Goal: Task Accomplishment & Management: Use online tool/utility

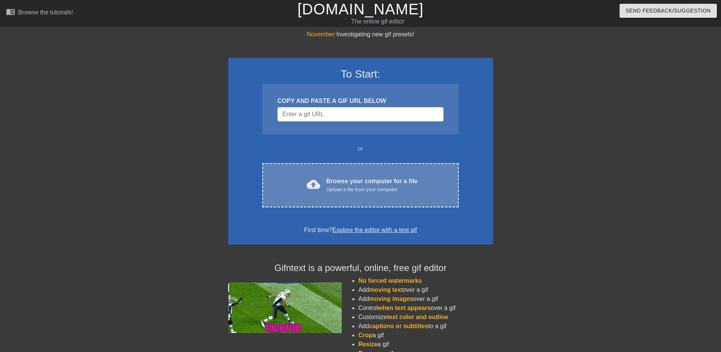
click at [340, 205] on div "cloud_upload Browse your computer for a file Upload a file from your computer C…" at bounding box center [360, 185] width 196 height 44
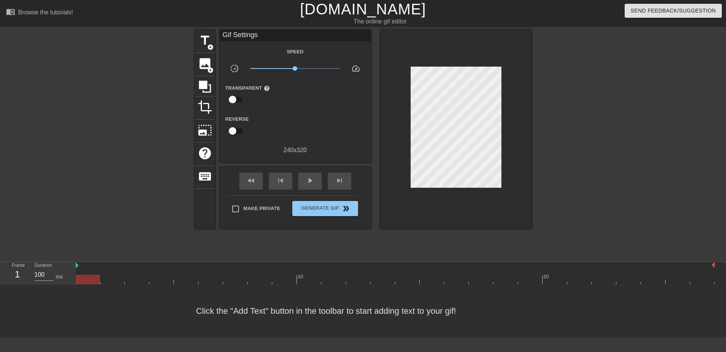
click at [209, 30] on div "menu_book Browse the tutorials! [DOMAIN_NAME] The online gif editor Send Feedba…" at bounding box center [363, 168] width 726 height 337
click at [204, 31] on div "title add_circle" at bounding box center [205, 41] width 20 height 23
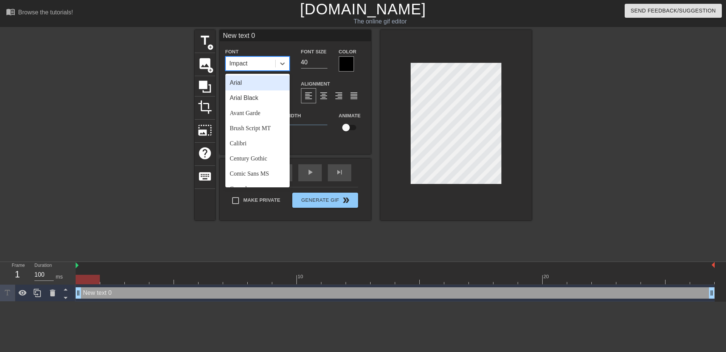
click at [262, 67] on div "Impact" at bounding box center [251, 64] width 50 height 14
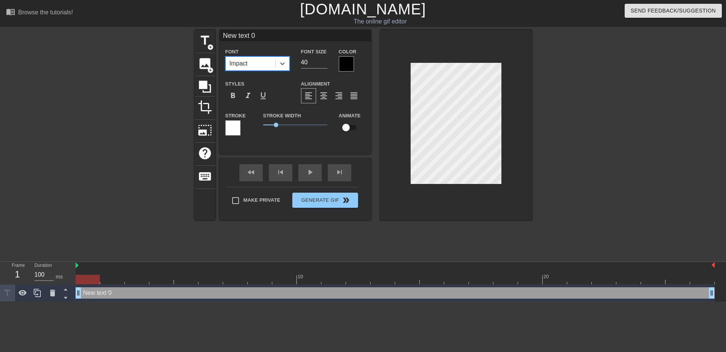
click at [265, 67] on div "Impact" at bounding box center [251, 64] width 50 height 14
click at [342, 61] on div at bounding box center [346, 63] width 15 height 15
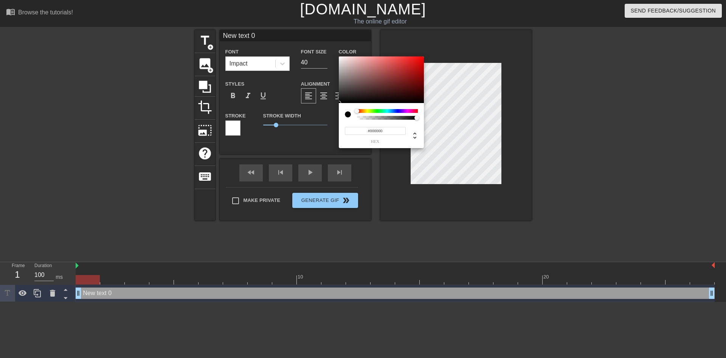
drag, startPoint x: 348, startPoint y: 110, endPoint x: 324, endPoint y: 104, distance: 25.0
click at [324, 104] on div "#000000 hex" at bounding box center [363, 179] width 726 height 358
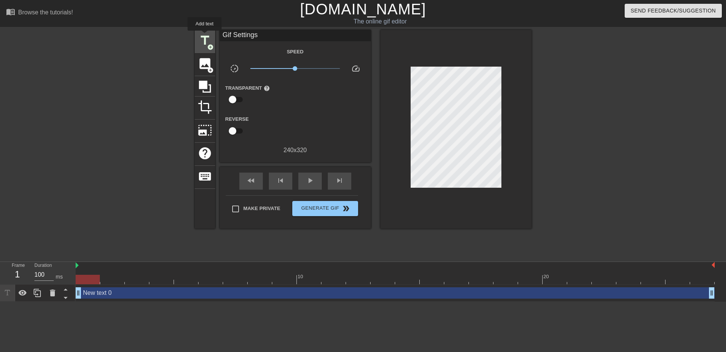
click at [205, 36] on span "title" at bounding box center [205, 40] width 14 height 14
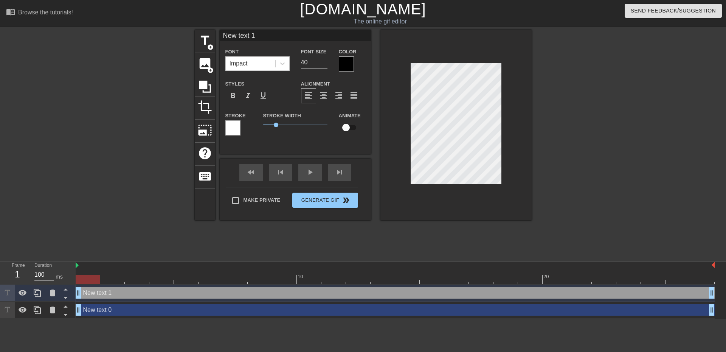
click at [232, 126] on div at bounding box center [232, 127] width 15 height 15
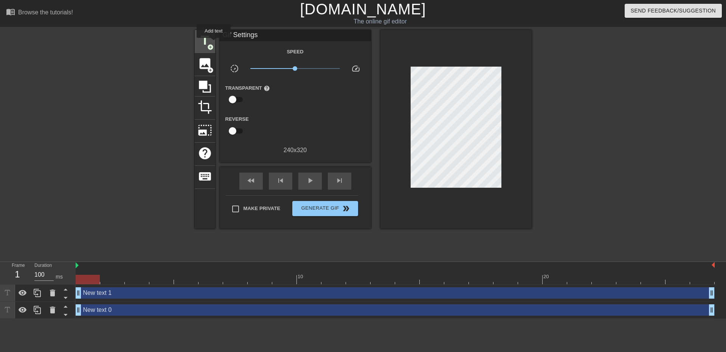
click at [214, 43] on div "title add_circle" at bounding box center [205, 41] width 20 height 23
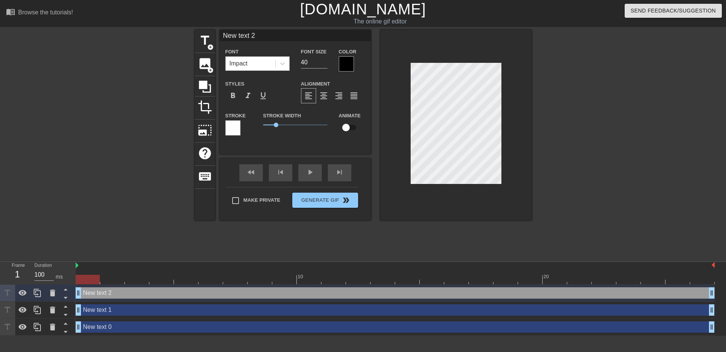
click at [270, 60] on div "Impact" at bounding box center [251, 64] width 50 height 14
click at [46, 306] on div at bounding box center [52, 310] width 15 height 17
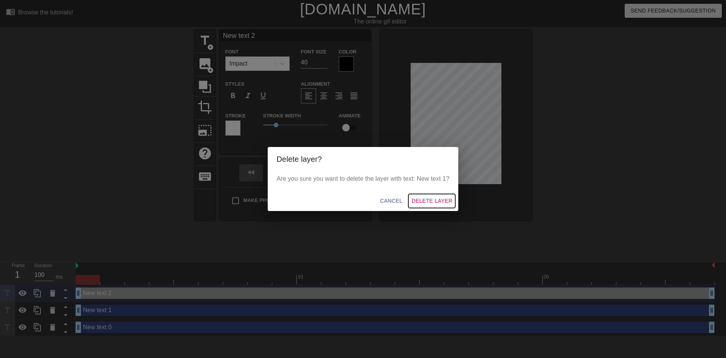
click at [420, 196] on span "Delete Layer" at bounding box center [432, 200] width 41 height 9
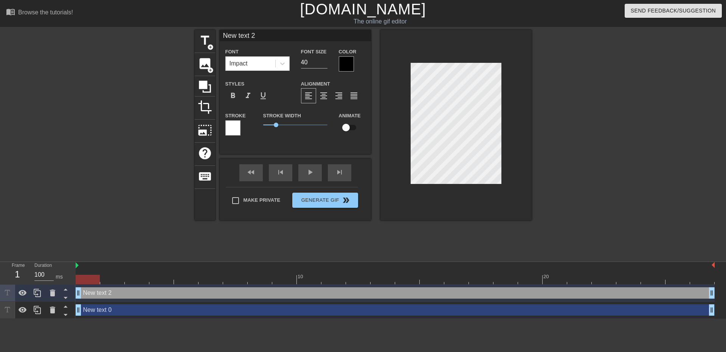
scroll to position [1, 1]
type input "text 2"
type textarea "text 2"
type input "A"
type textarea "A"
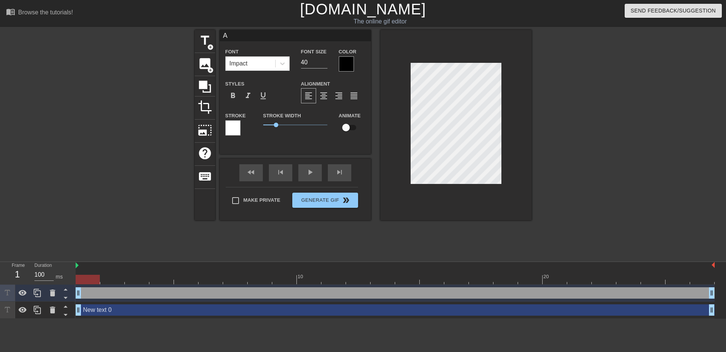
type input "AN"
type textarea "AN"
type input "AND"
type textarea "AND"
type input "ANDR"
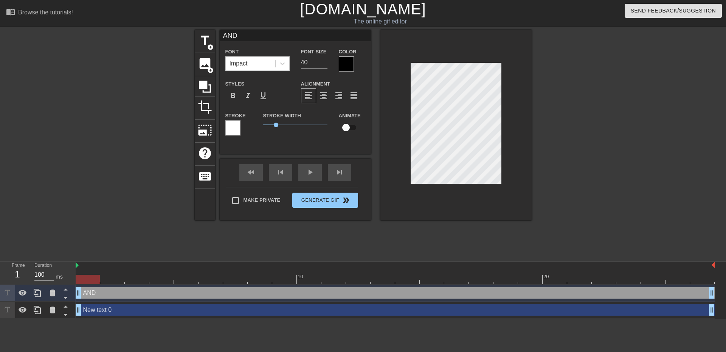
type textarea "ANDR"
type input "[PERSON_NAME]"
type textarea "[PERSON_NAME]"
type input "[PERSON_NAME]"
type textarea "[PERSON_NAME]"
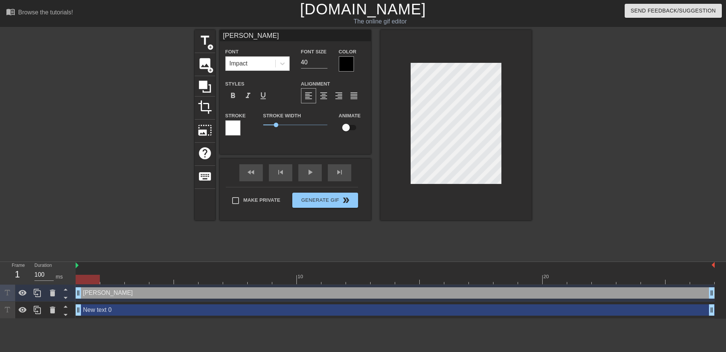
type input "[PERSON_NAME]"
type textarea "[PERSON_NAME]"
type input "[PERSON_NAME]"
type textarea "[PERSON_NAME]"
type input "[PERSON_NAME]"
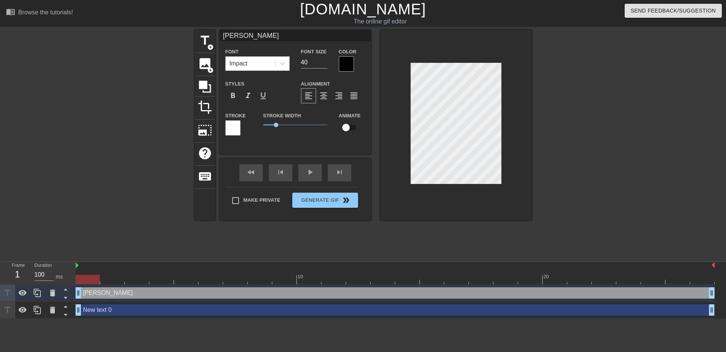
type textarea "[PERSON_NAME]"
type input "[PERSON_NAME]"
type textarea "[PERSON_NAME]"
type input "[PERSON_NAME]"
type textarea "[PERSON_NAME]"
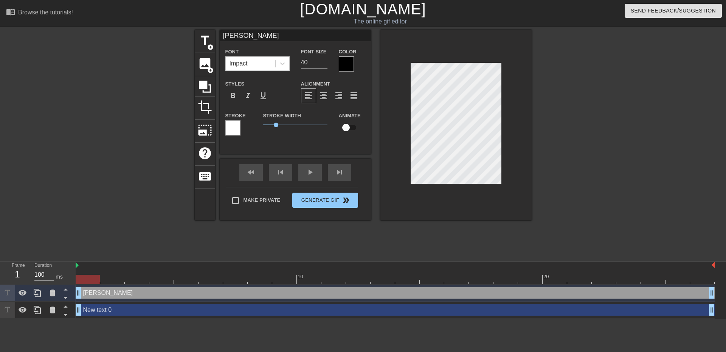
type input "[PERSON_NAME]"
type textarea "[PERSON_NAME]"
type input "[PERSON_NAME]"
type textarea "[PERSON_NAME]"
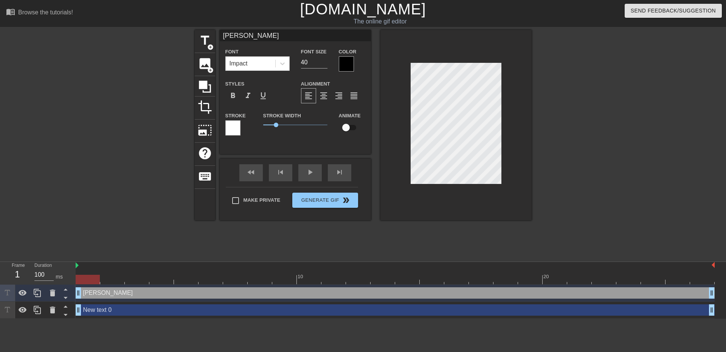
click at [321, 55] on label "Font Size" at bounding box center [314, 52] width 26 height 8
click at [316, 61] on input "40" at bounding box center [314, 62] width 26 height 12
type input "25"
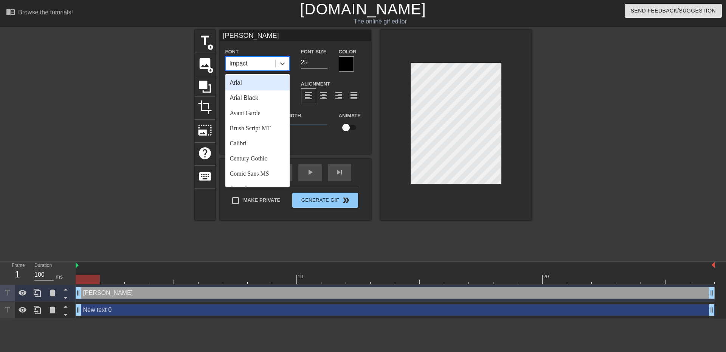
click at [260, 64] on div "Impact" at bounding box center [251, 64] width 50 height 14
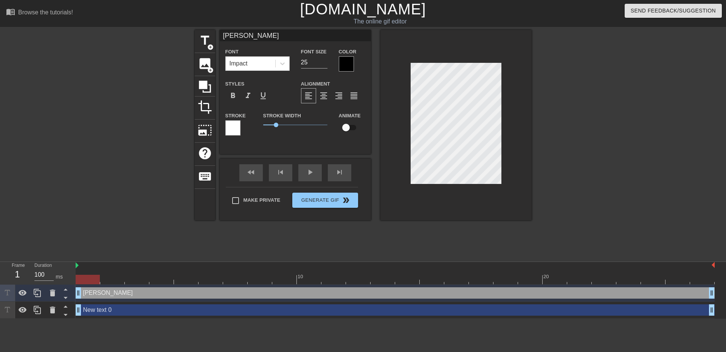
scroll to position [1, 2]
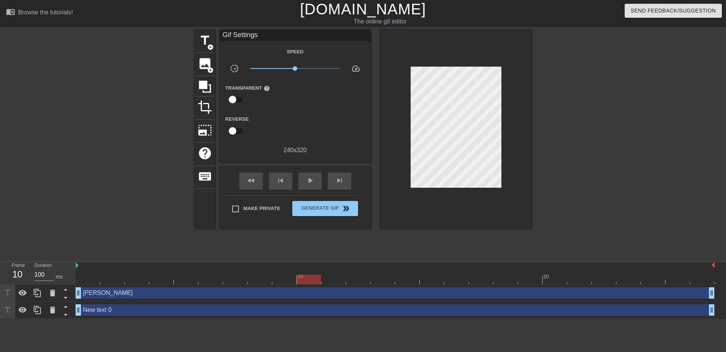
click at [443, 65] on div at bounding box center [456, 129] width 151 height 199
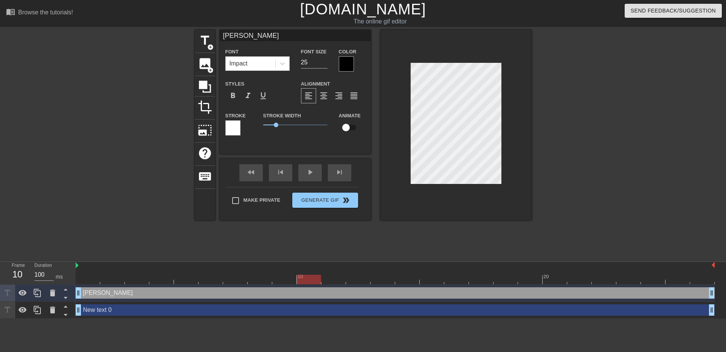
scroll to position [1, 1]
type input "H"
type textarea "H"
type input "Ho"
type textarea "Ho"
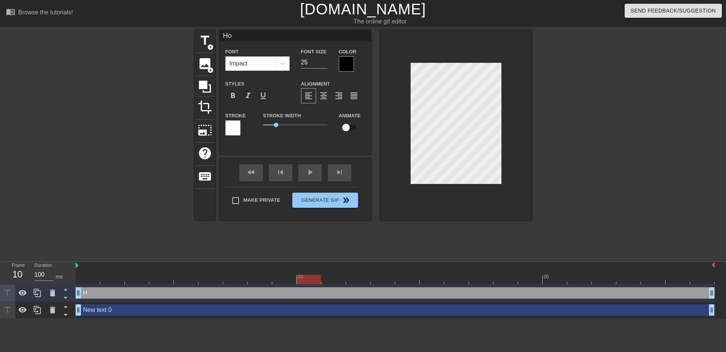
type input "How"
type textarea "How"
type input "How"
type textarea "How"
type input "How A"
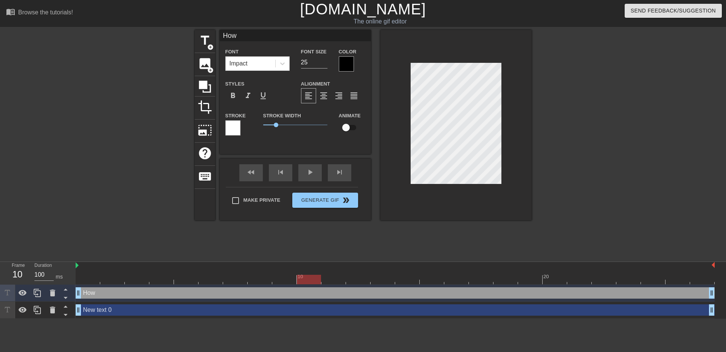
type textarea "How A"
type input "How"
type textarea "How"
type input "How A"
type textarea "How A"
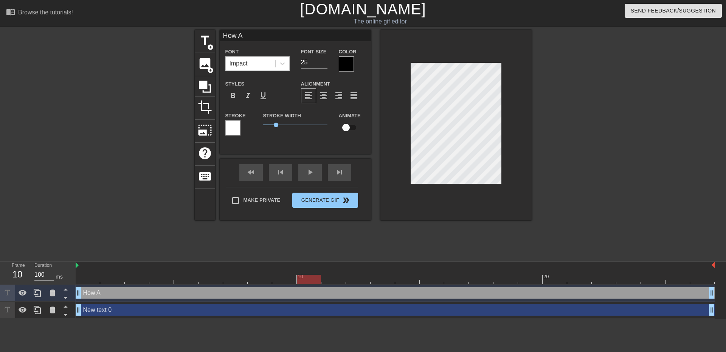
type input "How An"
type textarea "How An"
type input "How And"
type textarea "How And"
type input "How Andr"
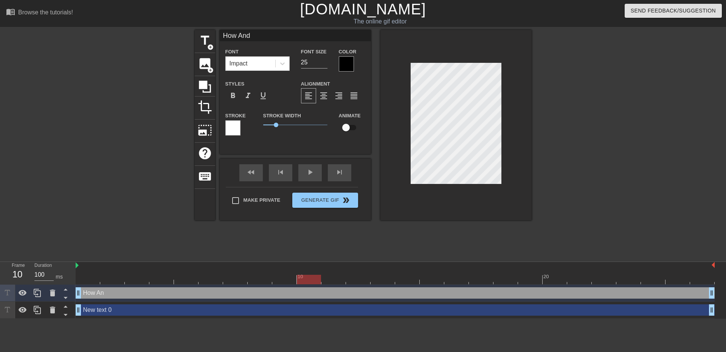
type textarea "How Andr"
type input "How [PERSON_NAME]"
type textarea "How [PERSON_NAME]"
type input "How [PERSON_NAME]"
type textarea "How [PERSON_NAME]"
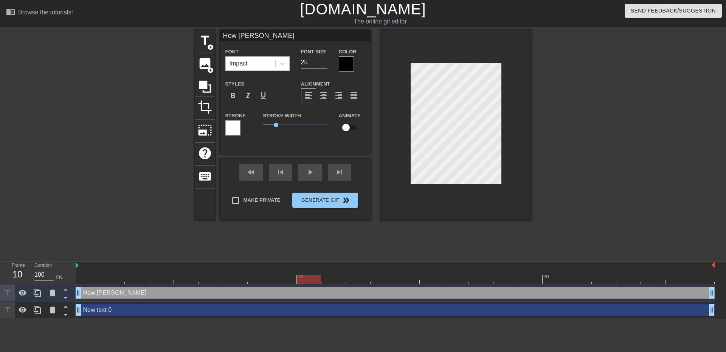
type input "How [PERSON_NAME]"
type textarea "How [PERSON_NAME]"
type input "How [PERSON_NAME]"
type textarea "How [PERSON_NAME]"
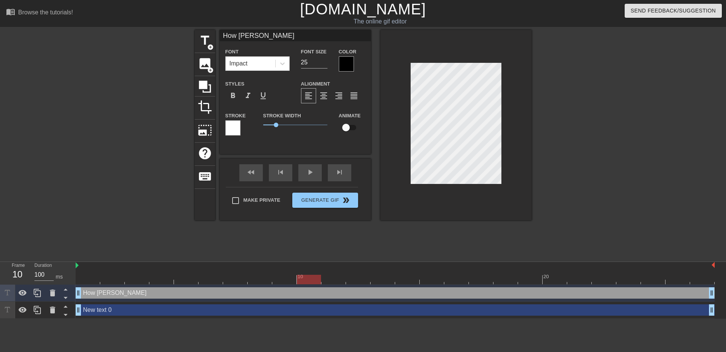
type input "How [PERSON_NAME]"
type textarea "How [PERSON_NAME]"
type input "How [PERSON_NAME]"
type textarea "How [PERSON_NAME]"
type input "How [PERSON_NAME]"
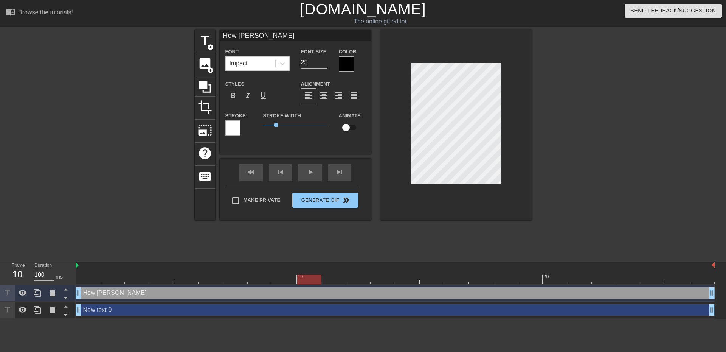
type textarea "How [PERSON_NAME]"
type input "How [PERSON_NAME]"
type textarea "How [PERSON_NAME]"
type input "How [PERSON_NAME]"
type textarea "How [PERSON_NAME]"
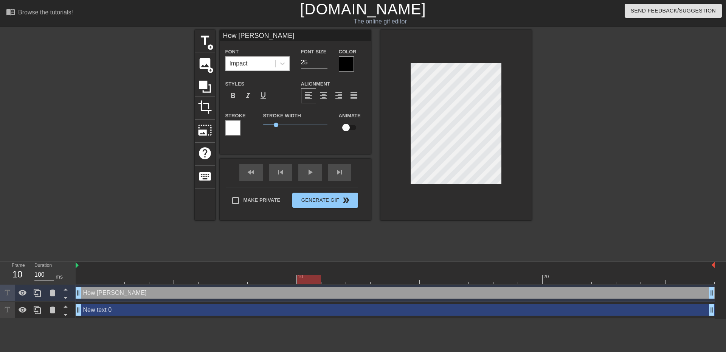
type input "How [PERSON_NAME]"
type textarea "How [PERSON_NAME]"
type input "How [PERSON_NAME]"
type textarea "How [PERSON_NAME]"
type input "How [PERSON_NAME]"
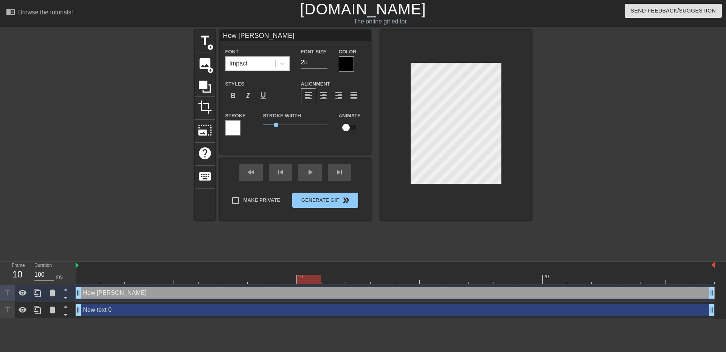
type textarea "How [PERSON_NAME]"
type input "How [PERSON_NAME]"
type textarea "How [PERSON_NAME]"
type input "How [PERSON_NAME]"
type textarea "How [PERSON_NAME]"
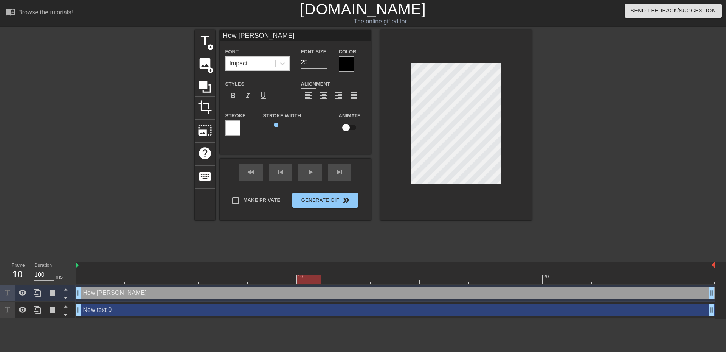
type input "How [PERSON_NAME]"
type textarea "How [PERSON_NAME]"
type input "How [PERSON_NAME] Tr"
type textarea "How [PERSON_NAME] Tr"
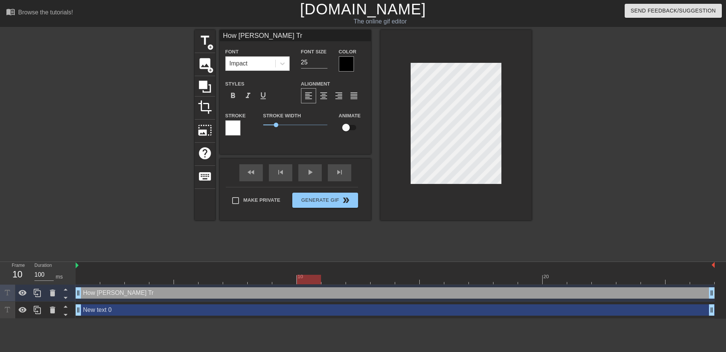
type input "How [PERSON_NAME] Tra"
type textarea "How [PERSON_NAME] Tra"
type input "How [PERSON_NAME] Trat"
type textarea "How [PERSON_NAME] Trat"
type input "How [PERSON_NAME] Tra"
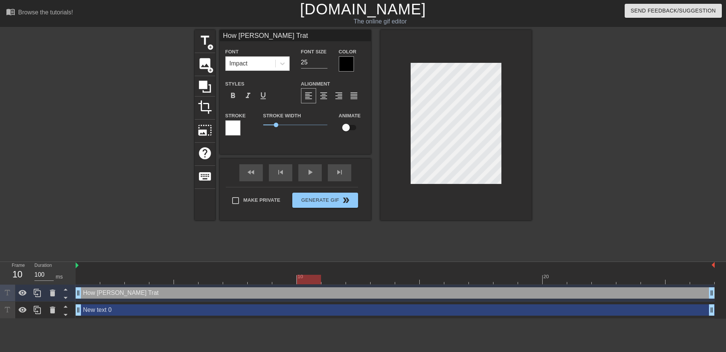
type textarea "How [PERSON_NAME] Tra"
type input "How [PERSON_NAME] Tr"
type textarea "How [PERSON_NAME] Tr"
type input "How [PERSON_NAME]"
type textarea "How [PERSON_NAME]"
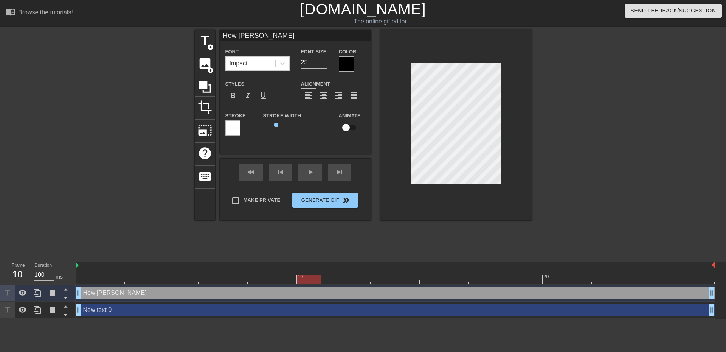
type input "How [PERSON_NAME] Trea"
type textarea "How [PERSON_NAME] Trea"
type input "How [PERSON_NAME] Treat"
type textarea "How [PERSON_NAME] Treat"
type input "How [PERSON_NAME] Treats"
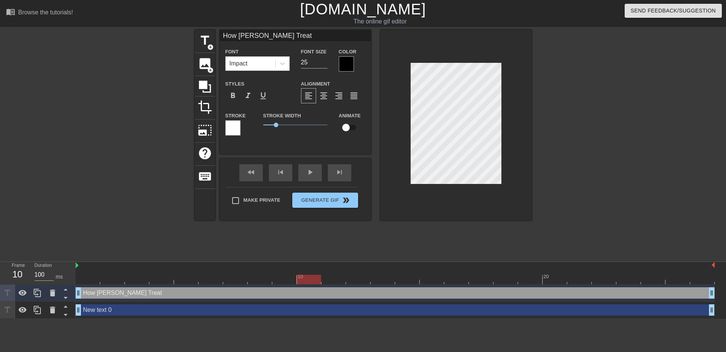
type textarea "How [PERSON_NAME] Treats"
type input "How [PERSON_NAME] Treats"
type textarea "How [PERSON_NAME] Treats"
type input "How [PERSON_NAME] Treats P"
type textarea "How [PERSON_NAME] Treats P"
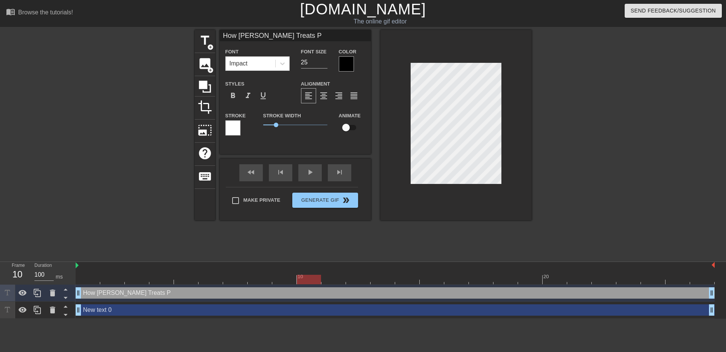
type input "How [PERSON_NAME] Treats Pe"
type textarea "How [PERSON_NAME] Treats Pe"
type input "How [PERSON_NAME] Treats Peo"
type textarea "How [PERSON_NAME] Treats Peo"
type input "How [PERSON_NAME] Treats Peop"
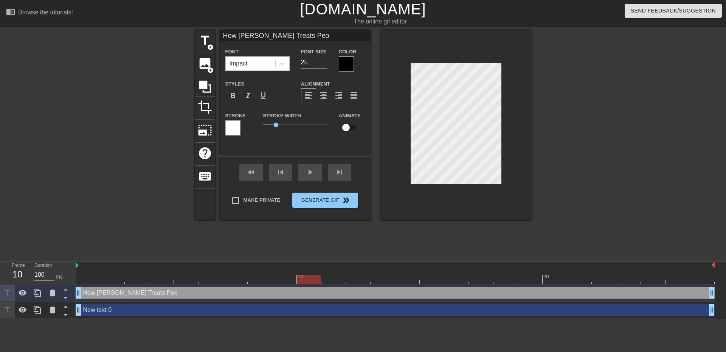
type textarea "How [PERSON_NAME] Treats Peop"
type input "How [PERSON_NAME] Treats Peopl"
type textarea "How [PERSON_NAME] Treats Peopl"
type input "How [PERSON_NAME] Treats People"
type textarea "How [PERSON_NAME] Treats People"
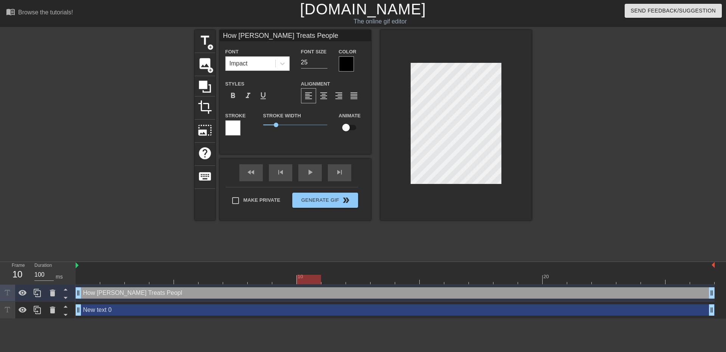
type input "How [PERSON_NAME] Treats People"
type textarea "How [PERSON_NAME] Treats People"
type input "How [PERSON_NAME] Treats People W"
type textarea "How [PERSON_NAME] Treats People Wh"
type input "How [PERSON_NAME] Treats People Whe"
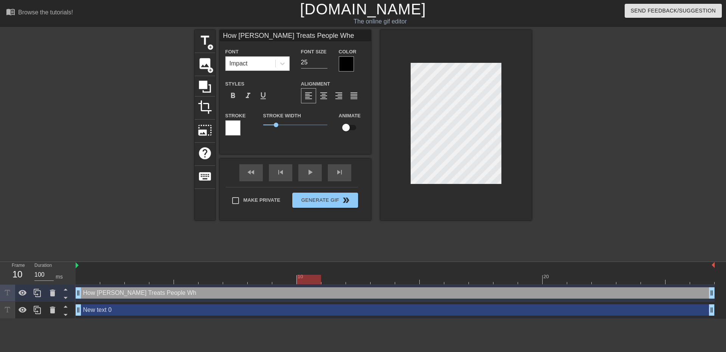
type textarea "How [PERSON_NAME] Treats People When"
type input "How [PERSON_NAME] Treats People Whene"
type textarea "How [PERSON_NAME] Treats People Whene"
type input "How [PERSON_NAME] Treats People Whene"
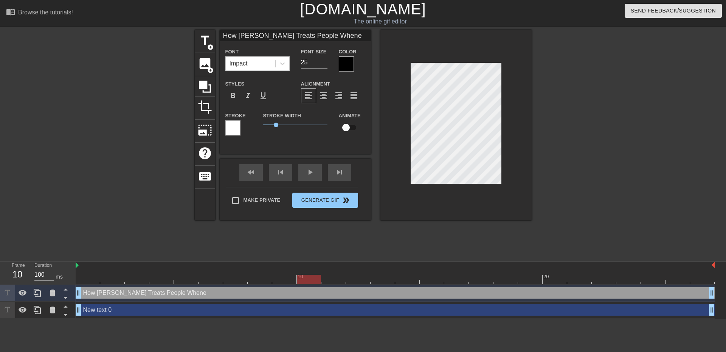
type textarea "How [PERSON_NAME] Treats People Whene"
type input "How [PERSON_NAME] Treats People Whene"
type textarea "How [PERSON_NAME] Treats People Whene"
type input "How [PERSON_NAME] Treats People When"
type textarea "How [PERSON_NAME] Treats People When"
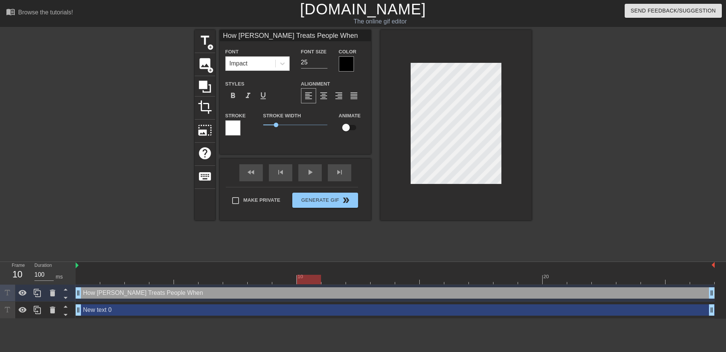
type input "How [PERSON_NAME] Treats People When"
type textarea "How [PERSON_NAME] Treats People When"
type input "How [PERSON_NAME] Treats People When H"
type textarea "How [PERSON_NAME] Treats People When H"
type input "How [PERSON_NAME] Treats People When"
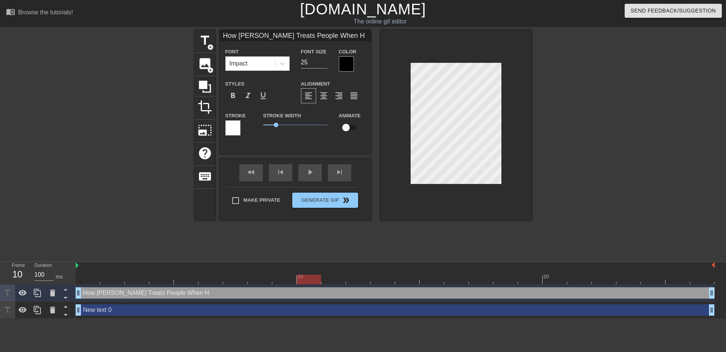
type textarea "How [PERSON_NAME] Treats People When"
type input "How [PERSON_NAME] Treats People When h"
type textarea "How [PERSON_NAME] Treats People When h"
type input "How [PERSON_NAME] Treats People When he"
type textarea "How [PERSON_NAME] Treats People When he"
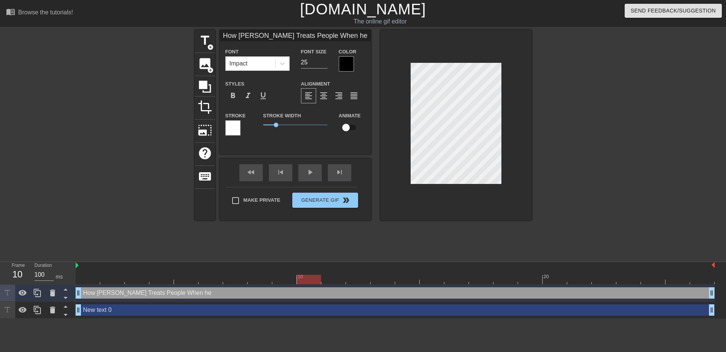
scroll to position [1, 4]
type input "How [PERSON_NAME] Treats People When he'"
type textarea "How [PERSON_NAME] Treats People When he'"
type input "How [PERSON_NAME] Treats People When he's"
type textarea "How [PERSON_NAME] Treats People When he's"
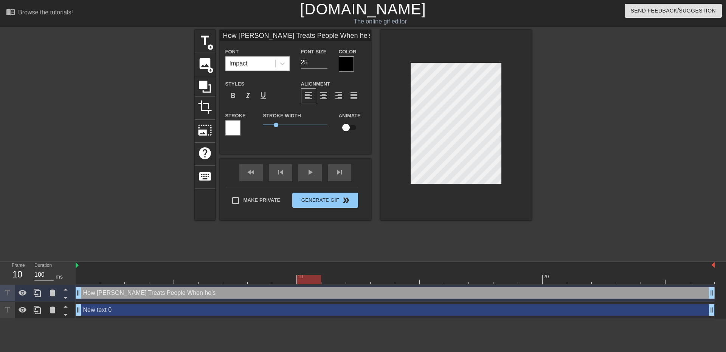
type input "How [PERSON_NAME] Treats People When he'"
type textarea "How [PERSON_NAME] Treats People When he'"
type input "How [PERSON_NAME] Treats People When he"
type textarea "How [PERSON_NAME] Treats People When he"
type input "How [PERSON_NAME] Treats People When h"
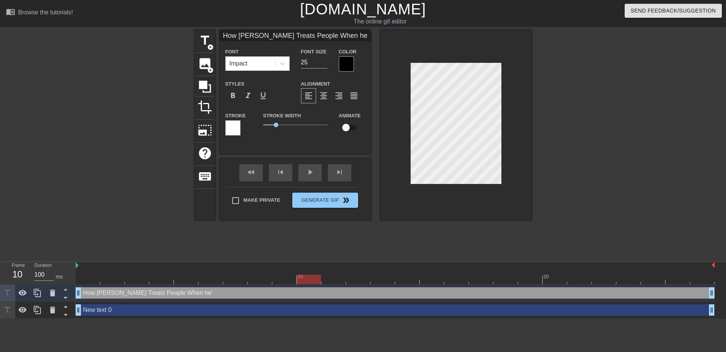
type textarea "How [PERSON_NAME] Treats People When h"
type input "How [PERSON_NAME] Treats People When"
type textarea "How [PERSON_NAME] Treats People When"
type input "How [PERSON_NAME] Treats People When H"
type textarea "How [PERSON_NAME] Treats People When H"
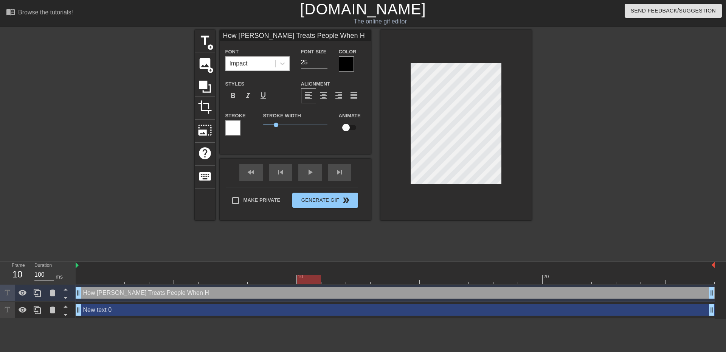
type input "How [PERSON_NAME] Treats People When He"
type textarea "How [PERSON_NAME] Treats People When He"
type input "How [PERSON_NAME] Treats People When He'"
type textarea "How [PERSON_NAME] Treats People When He'"
type input "How [PERSON_NAME] Treats People When He's"
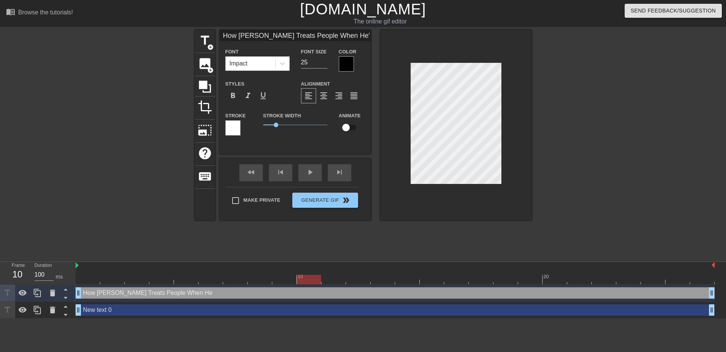
type textarea "How [PERSON_NAME] Treats People When He's"
type input "How [PERSON_NAME] Treats People When He's"
type textarea "How [PERSON_NAME] Treats People When He's"
type input "How [PERSON_NAME] Treats People When He's<"
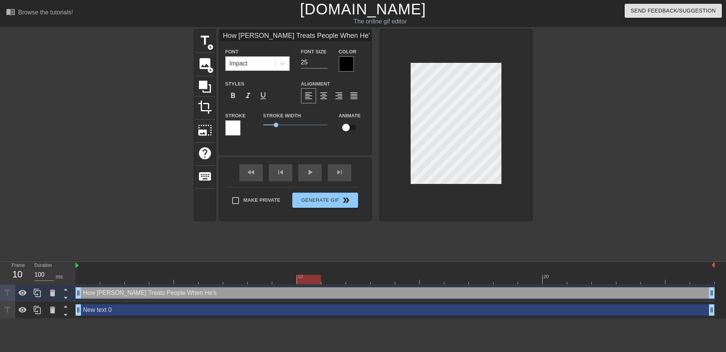
type textarea "How [PERSON_NAME] Treats People When He's <"
type input "How [PERSON_NAME] Treats People When He's<a"
type textarea "How [PERSON_NAME] Treats People When He's <a"
type input "How [PERSON_NAME] Treats People When He's<"
type textarea "How [PERSON_NAME] Treats People When He's <"
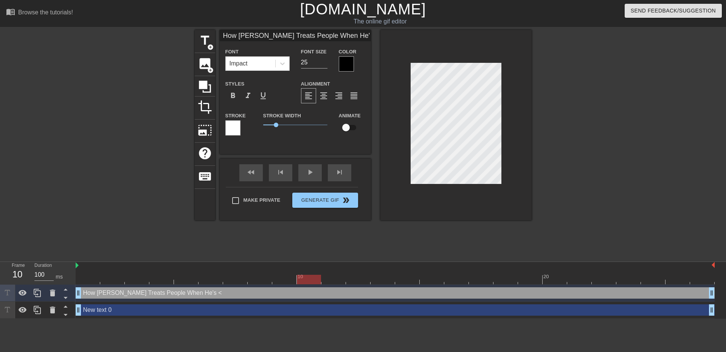
type input "How [PERSON_NAME] Treats People When He's"
type textarea "How [PERSON_NAME] Treats People When He's"
type input "How [PERSON_NAME] Treats People When He'sM"
type textarea "How [PERSON_NAME] Treats People When He's M"
type input "How [PERSON_NAME] Treats People When He'sMa"
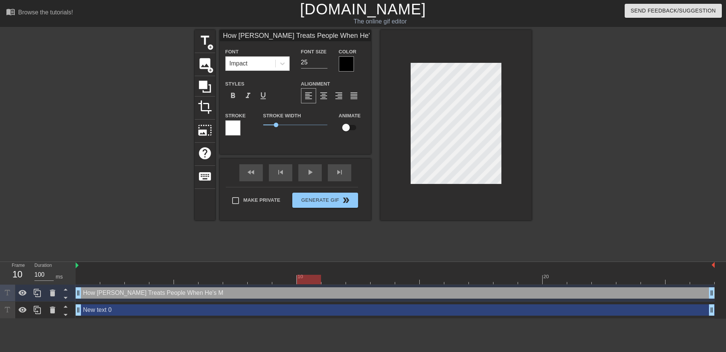
type textarea "How [PERSON_NAME] Treats People When He's Ma"
type input "How [PERSON_NAME] Treats People When He'sMad"
type textarea "How [PERSON_NAME] Treats People When He's Mad"
click at [361, 35] on input "How [PERSON_NAME] Treats People When He'sMad" at bounding box center [295, 35] width 151 height 11
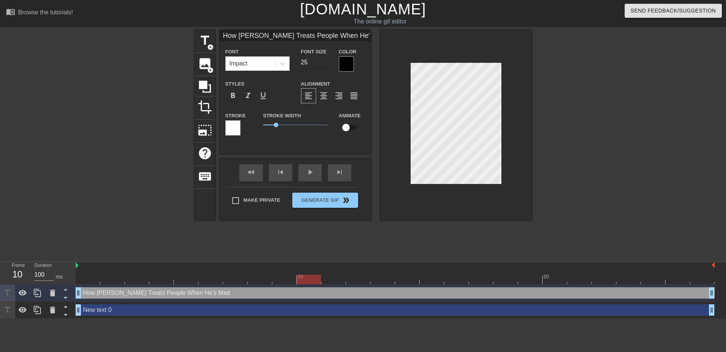
type input "How [PERSON_NAME] Treats People When He's Mad"
click at [316, 62] on input "25" at bounding box center [314, 62] width 26 height 12
type input "22"
click at [304, 36] on input "How [PERSON_NAME] Treats People When He's Mad" at bounding box center [295, 35] width 151 height 11
type input "How [PERSON_NAME] Treats People When He'sMad"
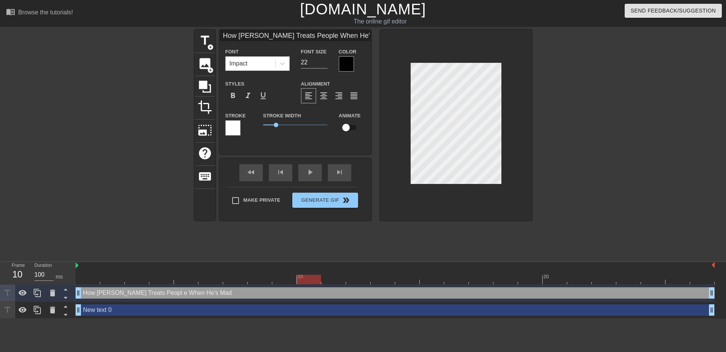
scroll to position [2, 2]
type textarea "How [PERSON_NAME] Treats Peopl e When He's Mad"
type input "How [PERSON_NAME] Then He'sMad"
type textarea "How [PERSON_NAME] Then He's Mad"
type input "How [PERSON_NAME] Treats People When He'sMad"
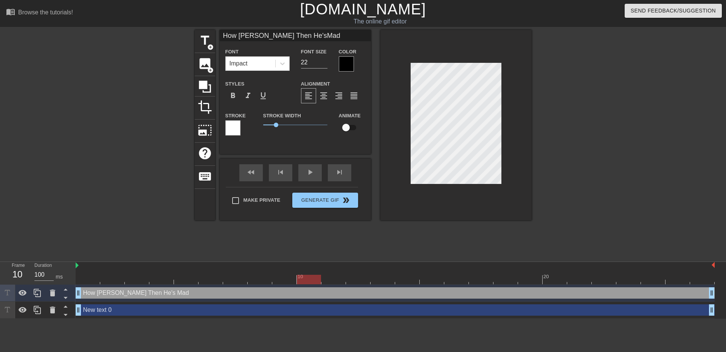
type textarea "How [PERSON_NAME] Treats Peopl e When He's Mad"
drag, startPoint x: 361, startPoint y: 37, endPoint x: 288, endPoint y: 37, distance: 72.6
click at [288, 37] on input "How [PERSON_NAME] Treats People When He'sMad" at bounding box center [295, 35] width 151 height 11
type input "How [PERSON_NAME] When Hes Mad"
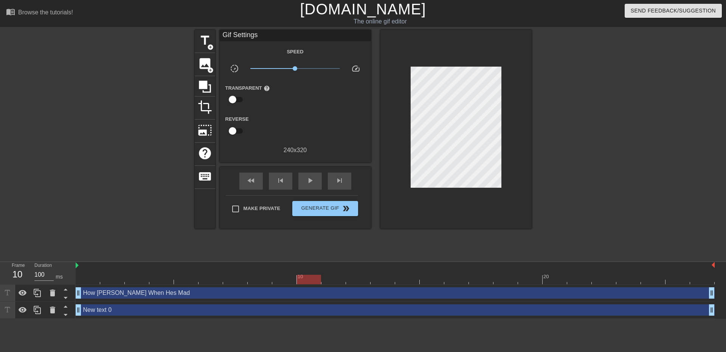
click at [372, 64] on div "title add_circle image add_circle crop photo_size_select_large help keyboard Gi…" at bounding box center [363, 129] width 337 height 199
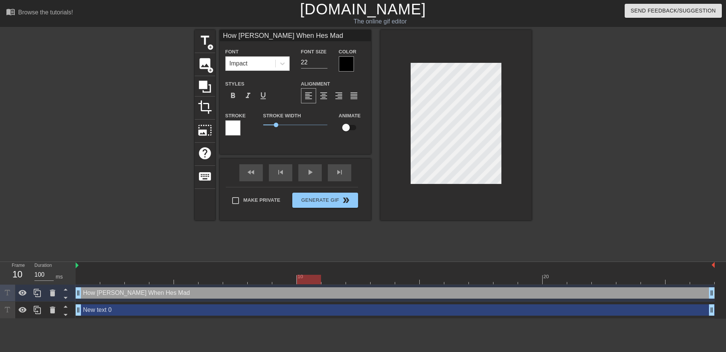
type input "How [PERSON_NAME] When Hes Mad"
type textarea "How [PERSON_NAME] When Hes Mad"
drag, startPoint x: 292, startPoint y: 127, endPoint x: 283, endPoint y: 135, distance: 12.6
click at [283, 135] on div "Stroke Width 1.5" at bounding box center [296, 126] width 76 height 31
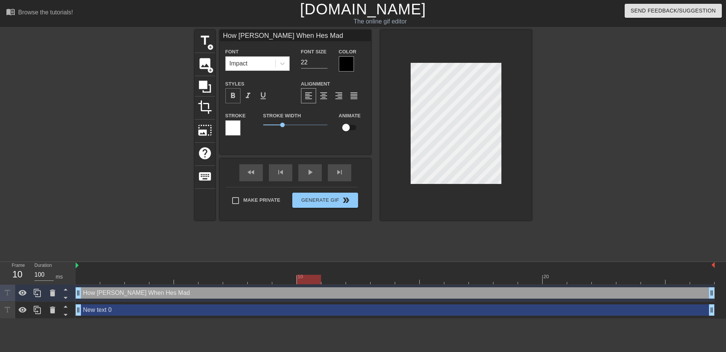
click at [233, 95] on span "format_bold" at bounding box center [233, 95] width 9 height 9
click at [282, 124] on span "1.5" at bounding box center [282, 125] width 5 height 5
type input "New text 0"
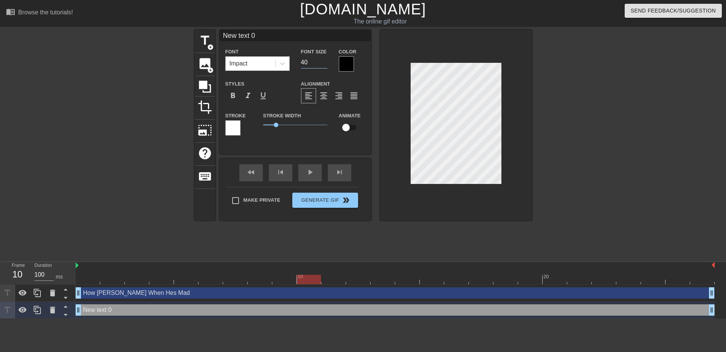
click at [308, 59] on input "40" at bounding box center [314, 62] width 26 height 12
type input "10"
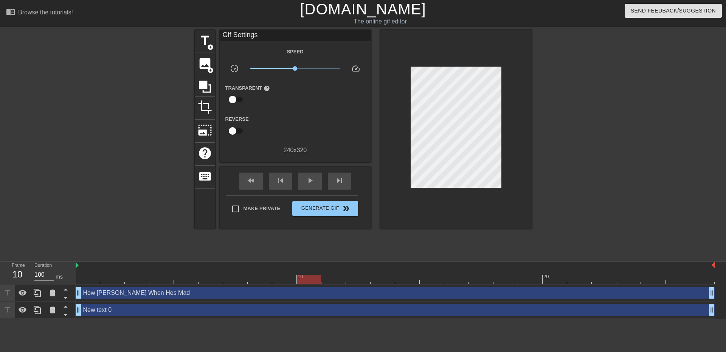
click at [270, 29] on div "menu_book Browse the tutorials! [DOMAIN_NAME] The online gif editor Send Feedba…" at bounding box center [363, 159] width 726 height 319
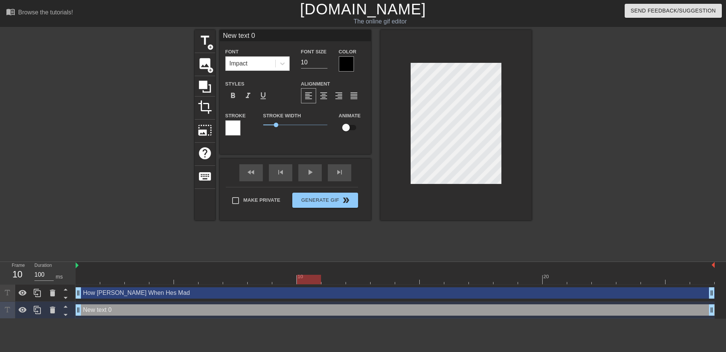
click at [270, 118] on label "Stroke Width" at bounding box center [282, 116] width 38 height 8
drag, startPoint x: 273, startPoint y: 122, endPoint x: 230, endPoint y: 119, distance: 43.6
click at [230, 119] on div "Stroke Stroke Width 0.05 Animate" at bounding box center [295, 126] width 151 height 31
click at [343, 61] on div at bounding box center [346, 63] width 15 height 15
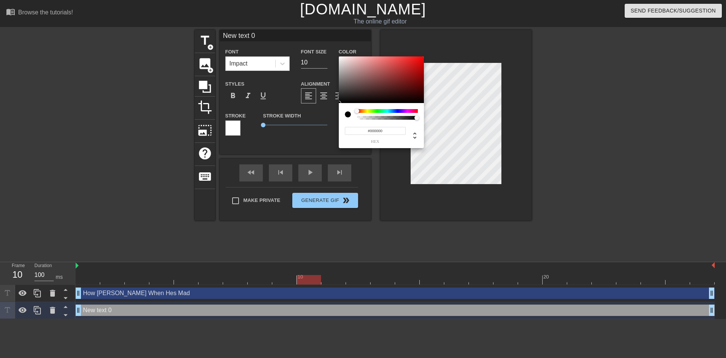
drag, startPoint x: 347, startPoint y: 112, endPoint x: 361, endPoint y: 111, distance: 13.3
click at [361, 111] on div at bounding box center [381, 114] width 73 height 11
type input "#FFFFFF"
drag, startPoint x: 355, startPoint y: 101, endPoint x: 283, endPoint y: 16, distance: 111.5
click at [283, 16] on div "#FFFFFF hex" at bounding box center [363, 179] width 726 height 358
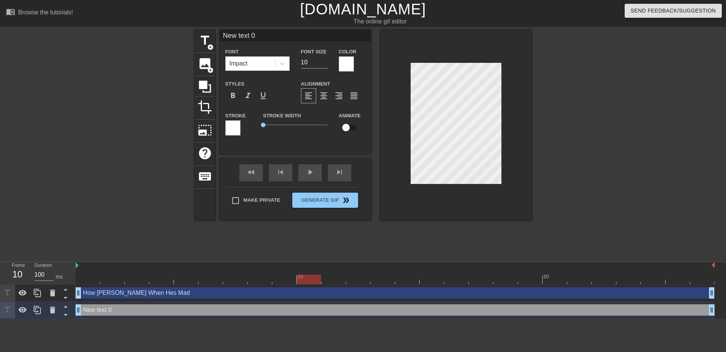
click at [291, 34] on input "New text 0" at bounding box center [295, 35] width 151 height 11
paste input "reats Peopl e W"
paste input "[URL][DOMAIN_NAME]"
type input "[URL][DOMAIN_NAME]"
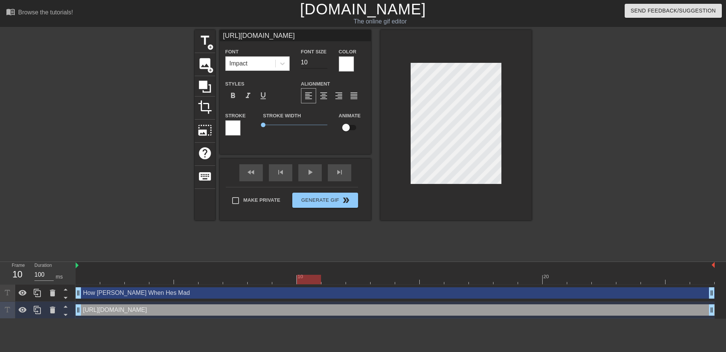
click at [313, 56] on input "10" at bounding box center [314, 62] width 26 height 12
type input "20"
type textarea "[URL]."
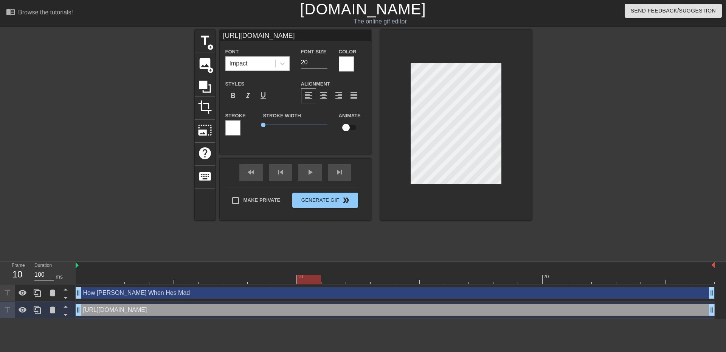
type input "[URL]."
type textarea "[URL]"
type input "[URL]"
type textarea "[URL]"
type input "[URL]"
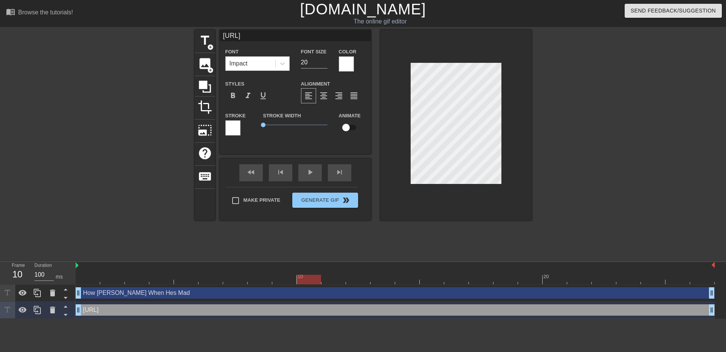
type textarea "[URL]"
type input "[URL]"
type textarea "[URL]"
type input "[URL]"
type textarea "[URL]"
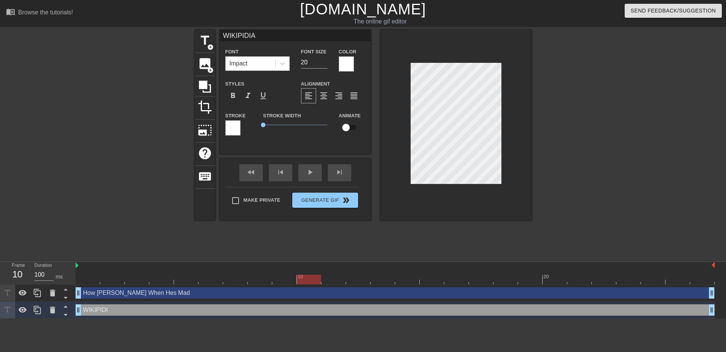
scroll to position [1, 2]
paste textarea "List of violent incidents involving [PERSON_NAME]"
click at [308, 62] on input "20" at bounding box center [314, 62] width 26 height 12
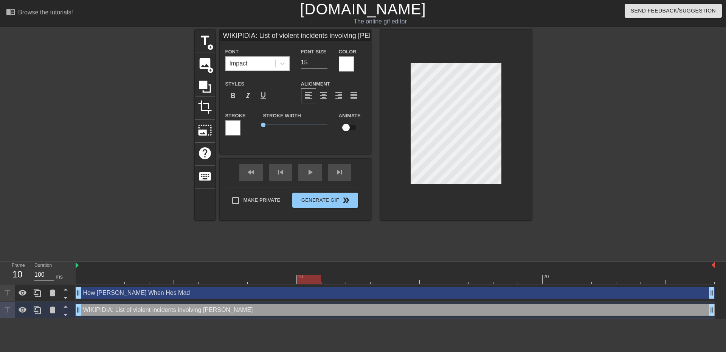
scroll to position [1, 6]
click at [299, 36] on input "WIKIPIDIA: List of violent incidents involving [PERSON_NAME]" at bounding box center [295, 35] width 151 height 11
drag, startPoint x: 267, startPoint y: 122, endPoint x: 277, endPoint y: 125, distance: 10.1
click at [277, 125] on span "1.05" at bounding box center [295, 124] width 64 height 9
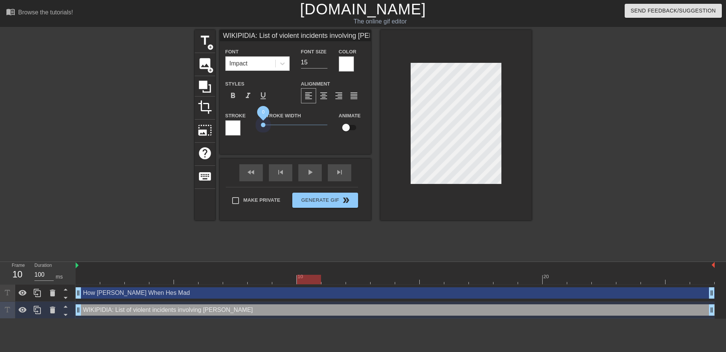
drag, startPoint x: 277, startPoint y: 125, endPoint x: 227, endPoint y: 116, distance: 50.8
click at [227, 116] on div "Stroke Stroke Width 0 Animate" at bounding box center [295, 126] width 151 height 31
click at [222, 132] on div "Stroke" at bounding box center [239, 126] width 38 height 31
click at [224, 132] on div "Stroke" at bounding box center [239, 126] width 38 height 31
click at [230, 131] on div at bounding box center [232, 127] width 15 height 15
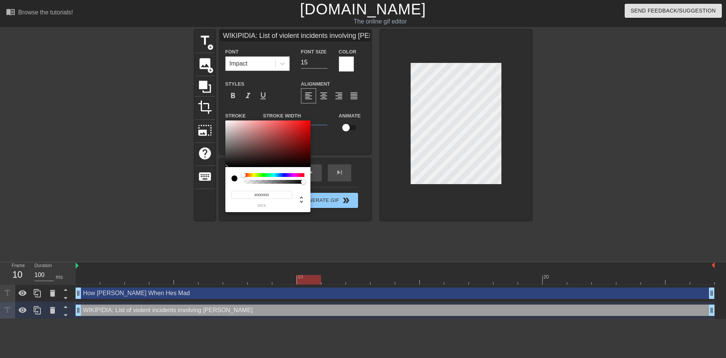
drag, startPoint x: 236, startPoint y: 155, endPoint x: 208, endPoint y: 192, distance: 46.9
click at [208, 192] on div "#000000 hex" at bounding box center [363, 179] width 726 height 358
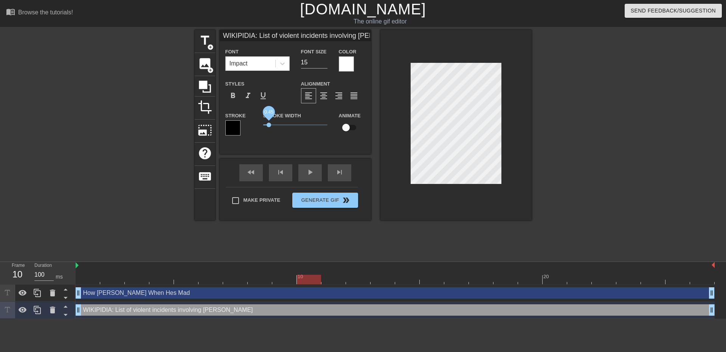
click at [269, 125] on span "0.45" at bounding box center [295, 124] width 64 height 9
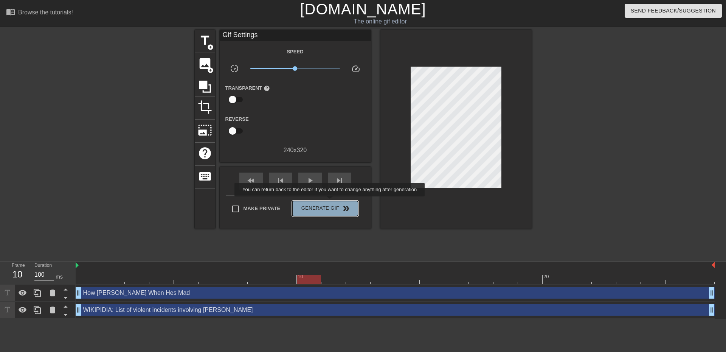
click at [331, 202] on button "Generate Gif double_arrow" at bounding box center [324, 208] width 65 height 15
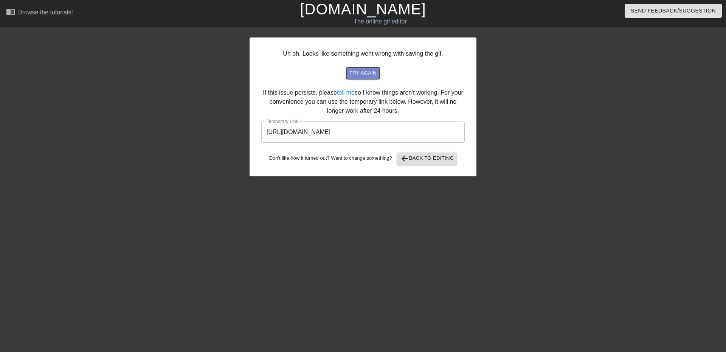
click at [370, 73] on span "try again" at bounding box center [363, 73] width 27 height 9
click at [398, 129] on input "[URL][DOMAIN_NAME]" at bounding box center [363, 131] width 204 height 21
